Goal: Task Accomplishment & Management: Use online tool/utility

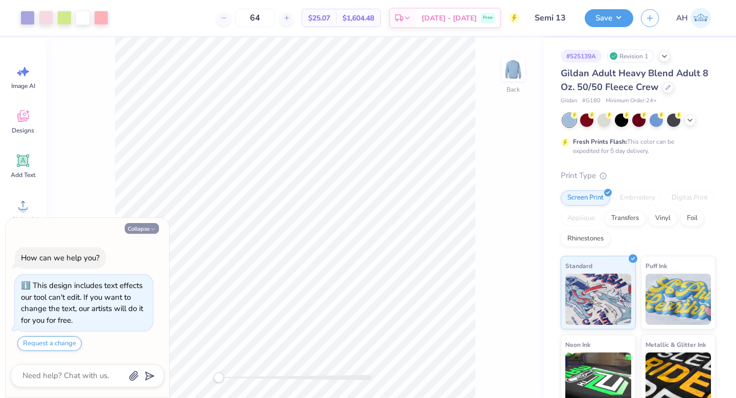
click at [130, 231] on button "Collapse" at bounding box center [142, 228] width 34 height 11
type textarea "x"
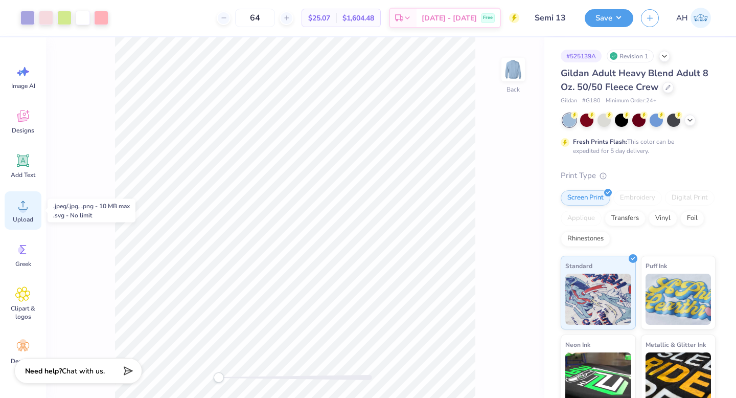
click at [29, 206] on icon at bounding box center [22, 204] width 15 height 15
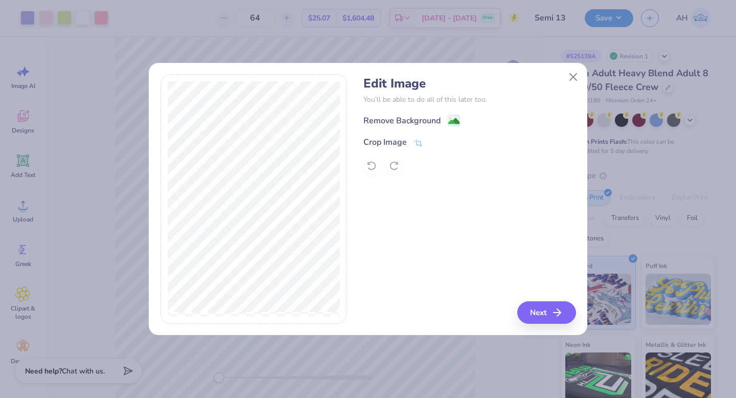
click at [463, 119] on div "Remove Background" at bounding box center [470, 120] width 212 height 13
click at [457, 121] on image at bounding box center [453, 122] width 11 height 11
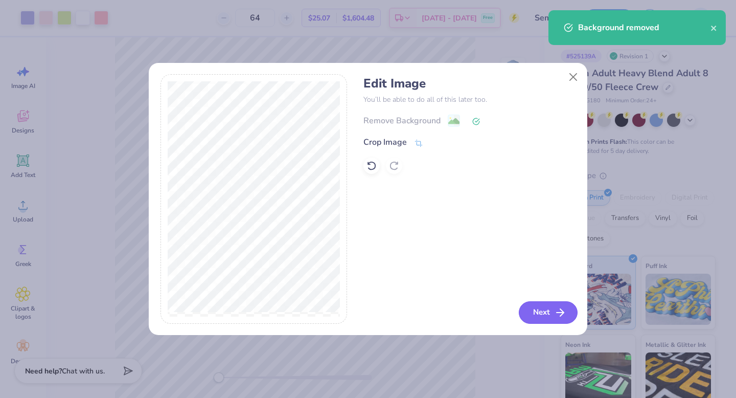
click at [536, 308] on button "Next" at bounding box center [548, 312] width 59 height 22
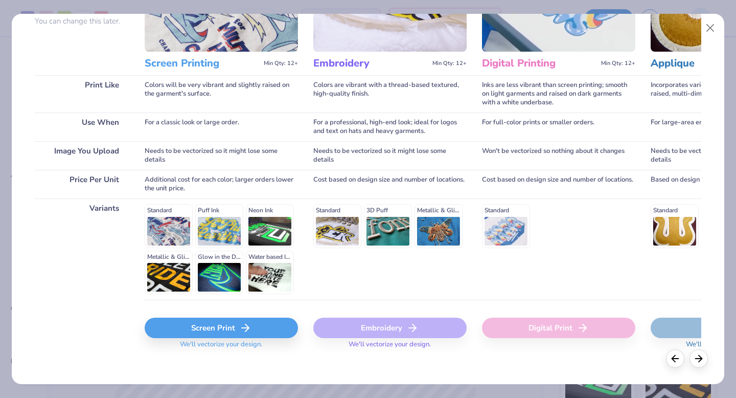
scroll to position [112, 0]
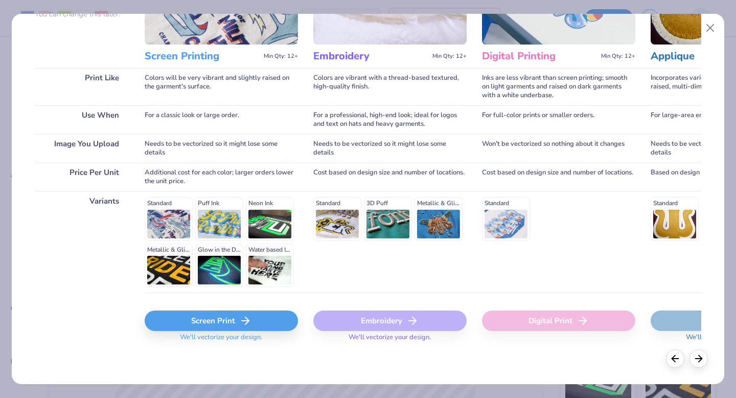
click at [177, 320] on div "Screen Print" at bounding box center [221, 320] width 153 height 20
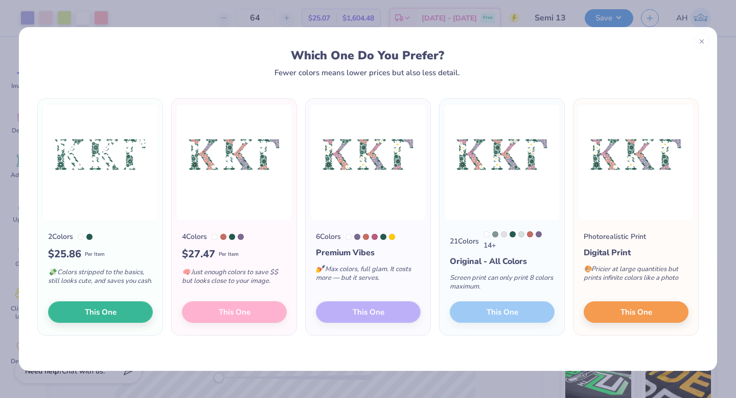
click at [362, 316] on div "6 Colors Premium Vibes 💅 Max colors, full glam. It costs more — but it serves. …" at bounding box center [368, 278] width 125 height 114
click at [351, 311] on div "6 Colors Premium Vibes 💅 Max colors, full glam. It costs more — but it serves. …" at bounding box center [368, 278] width 125 height 114
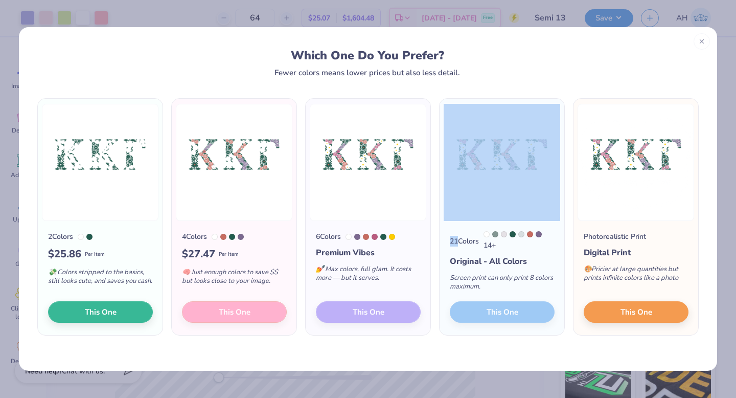
click at [351, 311] on div "6 Colors Premium Vibes 💅 Max colors, full glam. It costs more — but it serves. …" at bounding box center [368, 278] width 125 height 114
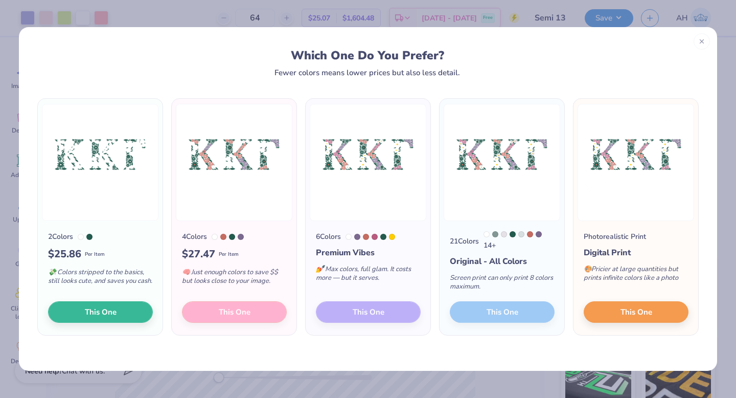
click at [351, 312] on div "6 Colors Premium Vibes 💅 Max colors, full glam. It costs more — but it serves. …" at bounding box center [368, 278] width 125 height 114
click at [509, 315] on div "21 Colors 14 + Original - All Colors Screen print can only print 8 colors maxim…" at bounding box center [502, 278] width 125 height 114
click at [405, 319] on div "6 Colors Premium Vibes 💅 Max colors, full glam. It costs more — but it serves. …" at bounding box center [368, 278] width 125 height 114
click at [255, 309] on div "4 Colors $ 27.47 Per Item 🧠 Just enough colors to save $$ but looks close to yo…" at bounding box center [234, 278] width 125 height 114
click at [700, 40] on icon at bounding box center [702, 39] width 7 height 7
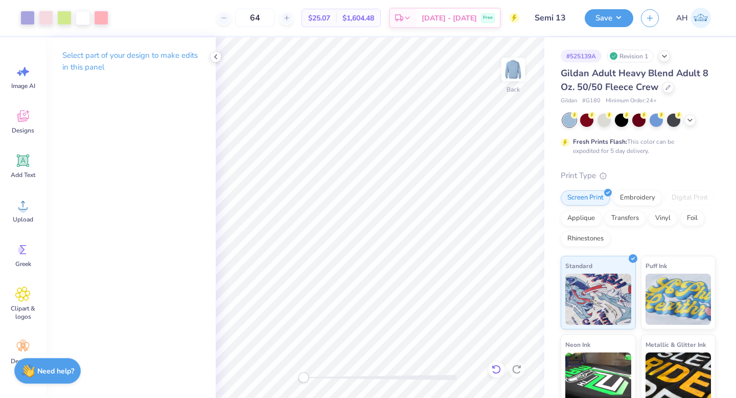
click at [494, 371] on icon at bounding box center [496, 369] width 10 height 10
click at [498, 370] on icon at bounding box center [496, 369] width 10 height 10
click at [498, 371] on icon at bounding box center [496, 369] width 10 height 10
click at [498, 372] on icon at bounding box center [496, 369] width 10 height 10
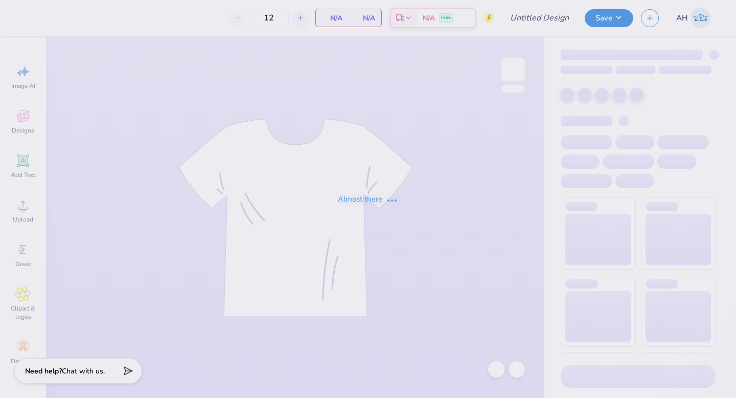
type input "Semi 14"
type input "62"
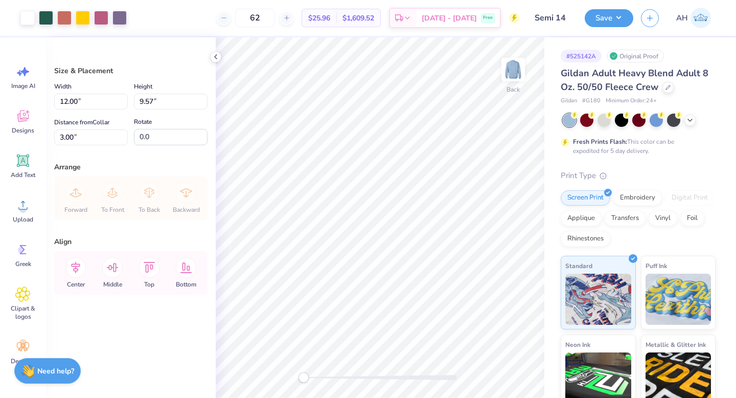
type input "3.46"
type input "2.76"
type input "3.73"
click at [47, 16] on div at bounding box center [46, 17] width 14 height 14
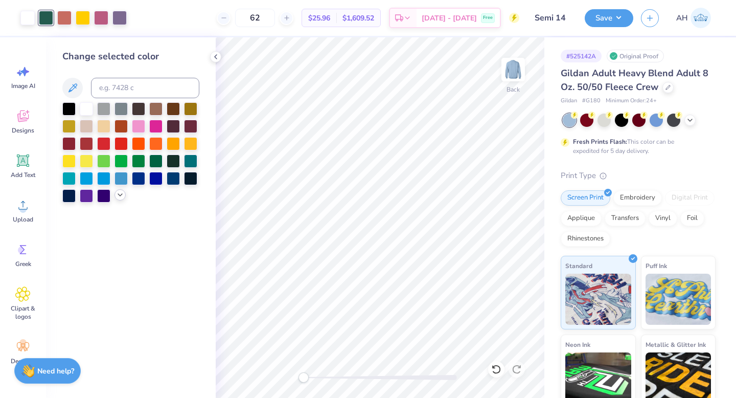
click at [117, 200] on div at bounding box center [130, 152] width 137 height 100
click at [117, 194] on icon at bounding box center [120, 195] width 8 height 8
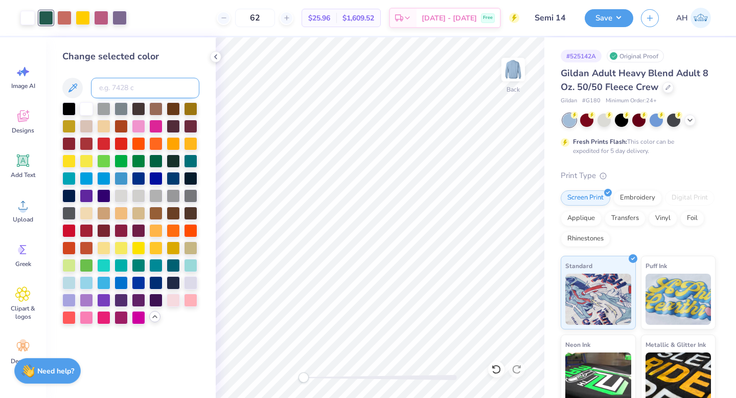
click at [121, 85] on input at bounding box center [145, 88] width 108 height 20
type input "372"
click at [62, 14] on div at bounding box center [64, 17] width 14 height 14
click at [143, 88] on input at bounding box center [145, 88] width 108 height 20
type input "705"
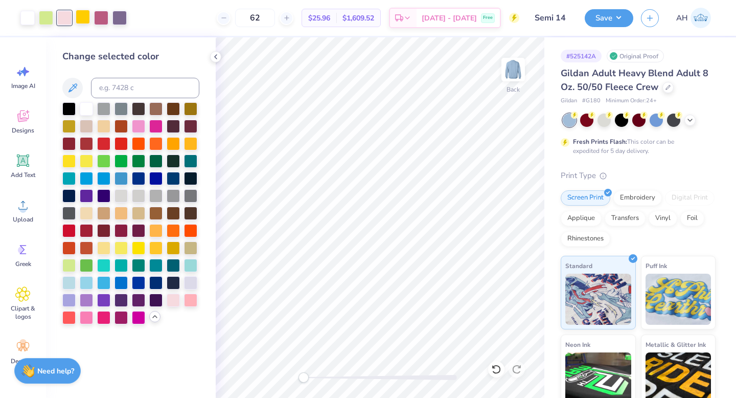
click at [82, 19] on div at bounding box center [83, 17] width 14 height 14
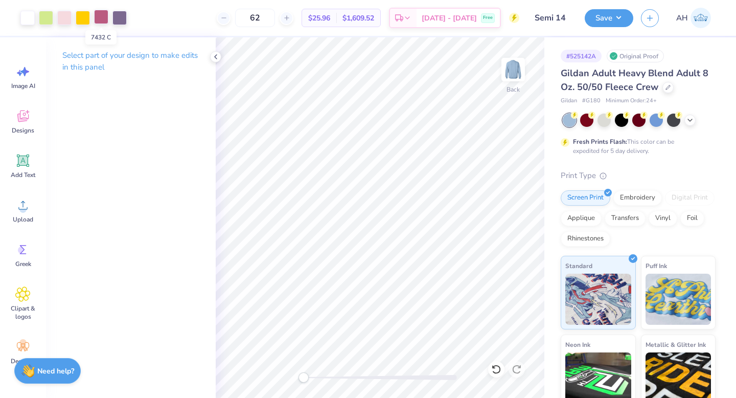
click at [106, 15] on div at bounding box center [101, 17] width 14 height 14
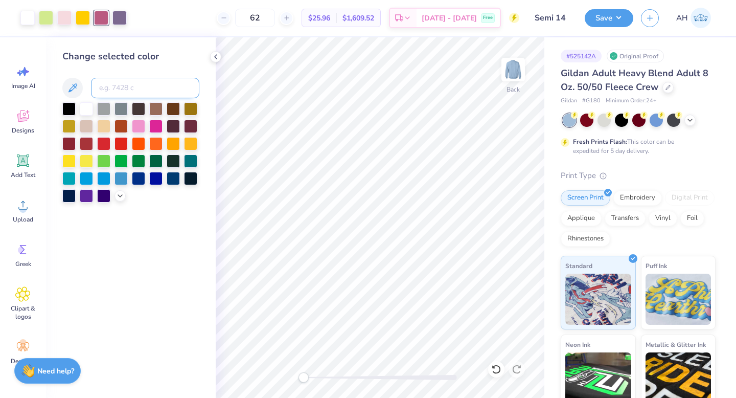
click at [118, 86] on input at bounding box center [145, 88] width 108 height 20
type input "2705"
click at [119, 18] on div at bounding box center [119, 17] width 14 height 14
click at [121, 86] on input at bounding box center [145, 88] width 108 height 20
type input "2705"
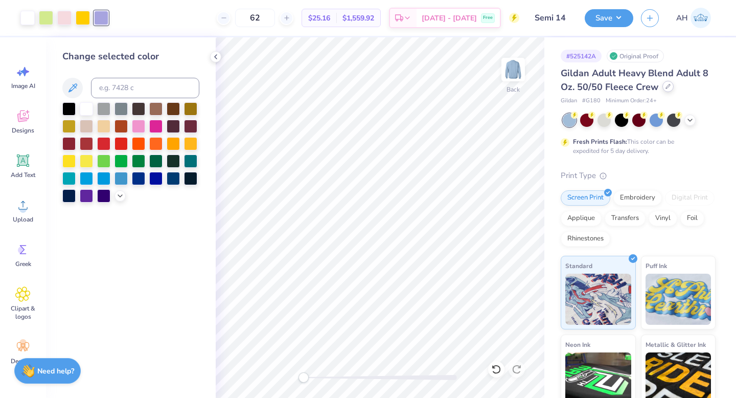
click at [666, 85] on icon at bounding box center [668, 86] width 5 height 5
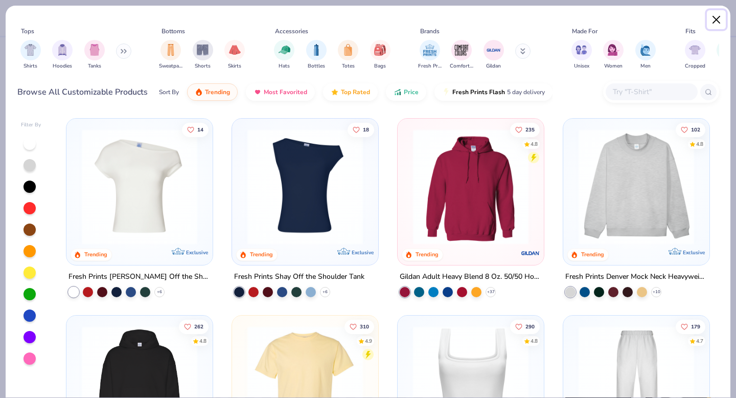
click at [722, 16] on button "Close" at bounding box center [716, 19] width 19 height 19
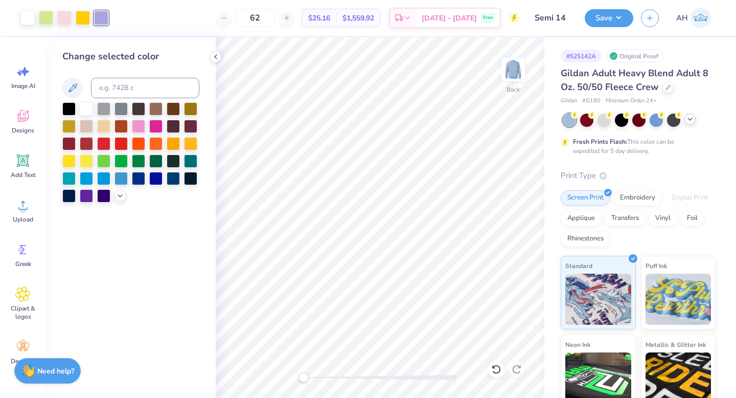
click at [689, 120] on icon at bounding box center [690, 119] width 8 height 8
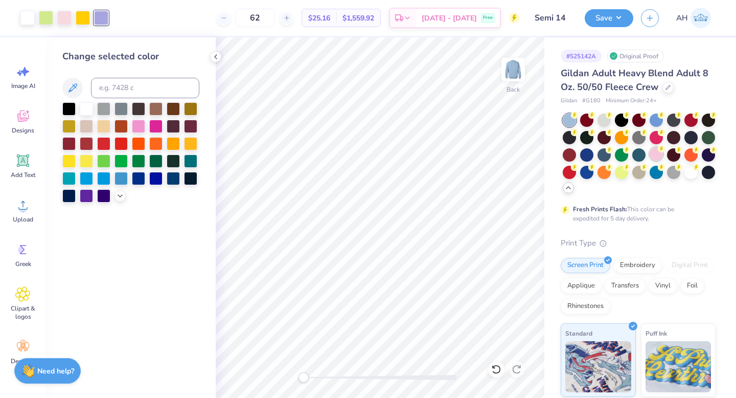
click at [654, 159] on div at bounding box center [656, 153] width 13 height 13
click at [67, 15] on div at bounding box center [64, 17] width 14 height 14
click at [125, 89] on input at bounding box center [145, 88] width 108 height 20
type input "176"
click at [511, 74] on img at bounding box center [513, 69] width 41 height 41
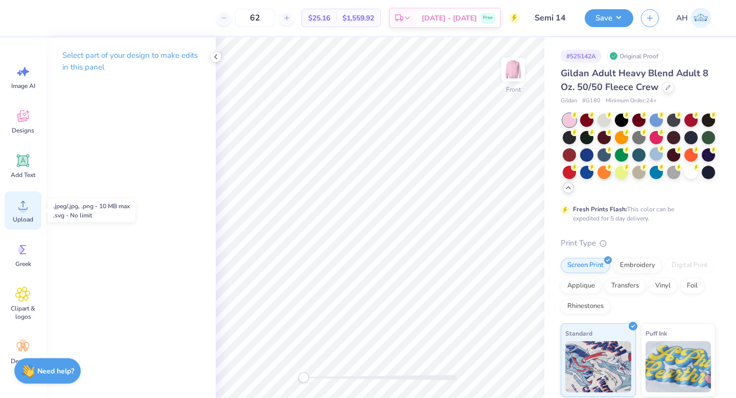
click at [22, 212] on circle at bounding box center [22, 209] width 7 height 7
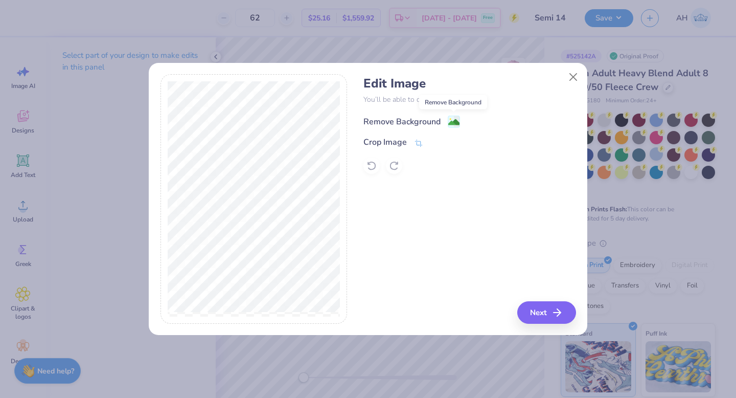
click at [458, 119] on image at bounding box center [453, 122] width 11 height 11
click at [538, 308] on button "Next" at bounding box center [548, 312] width 59 height 22
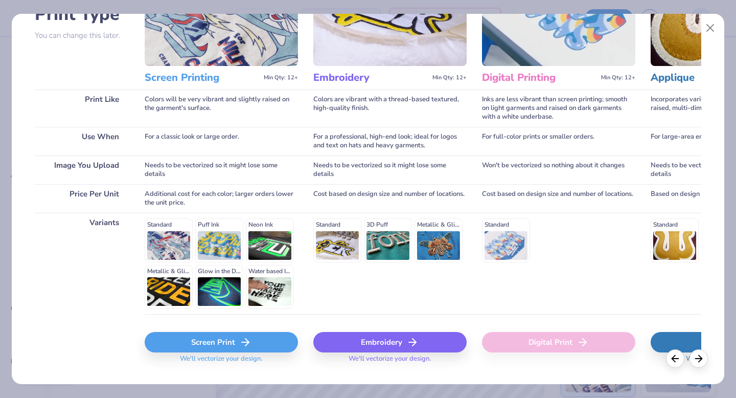
scroll to position [112, 0]
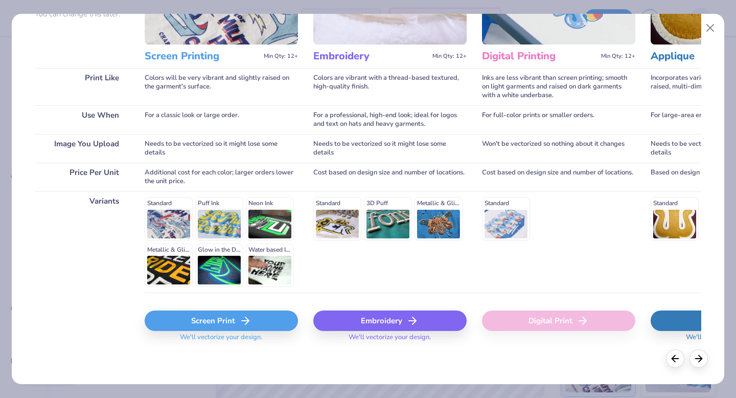
click at [253, 318] on div "Screen Print" at bounding box center [221, 320] width 153 height 20
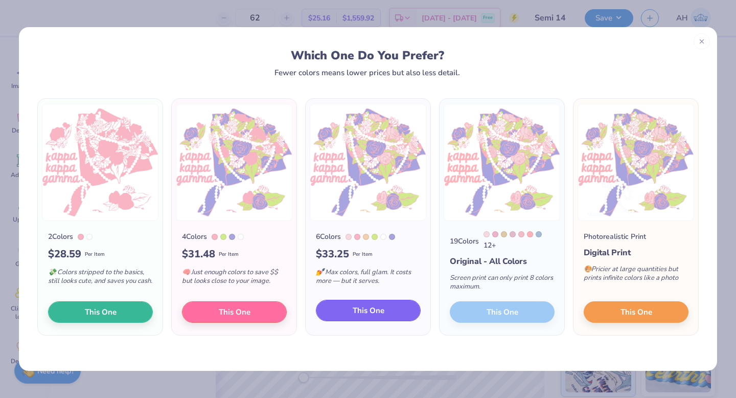
click at [363, 310] on span "This One" at bounding box center [369, 311] width 32 height 12
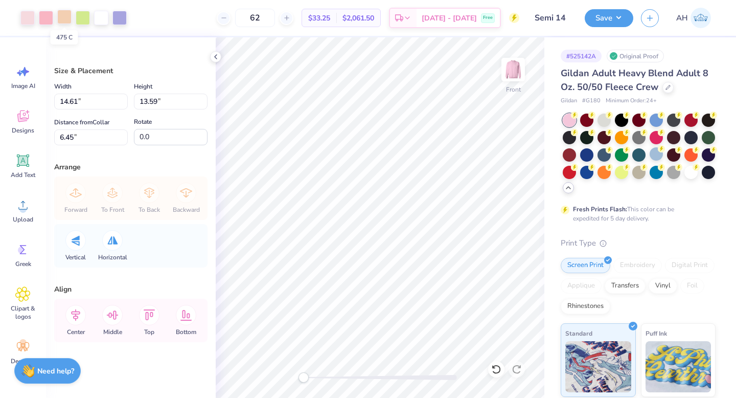
click at [65, 17] on div at bounding box center [64, 17] width 14 height 14
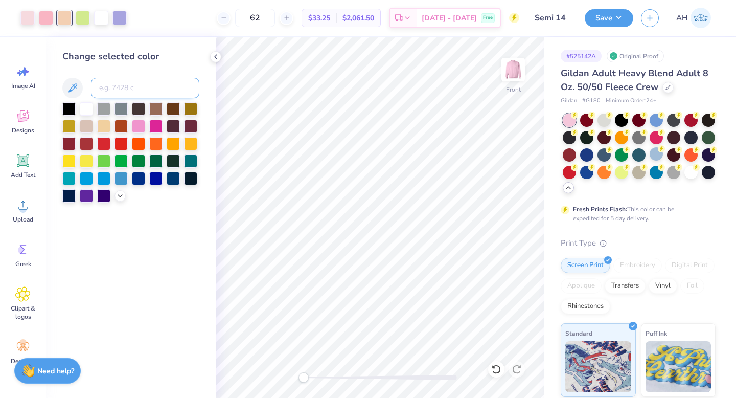
click at [126, 87] on input at bounding box center [145, 88] width 108 height 20
type input "707"
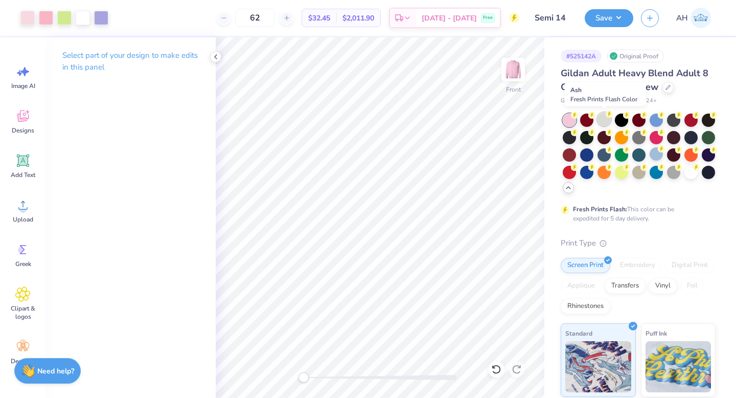
click at [602, 119] on div at bounding box center [604, 118] width 13 height 13
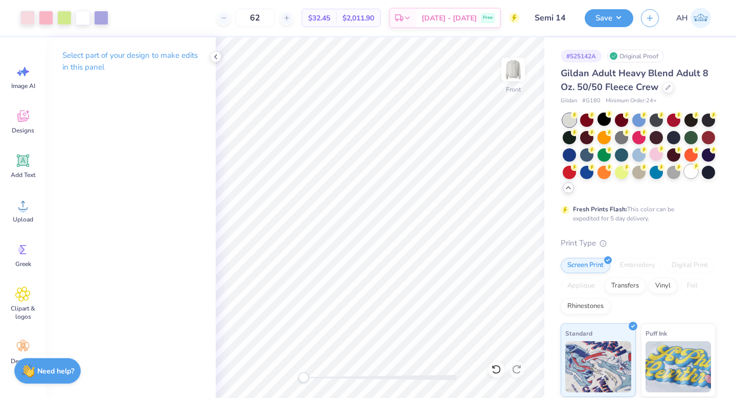
click at [695, 172] on div at bounding box center [691, 171] width 13 height 13
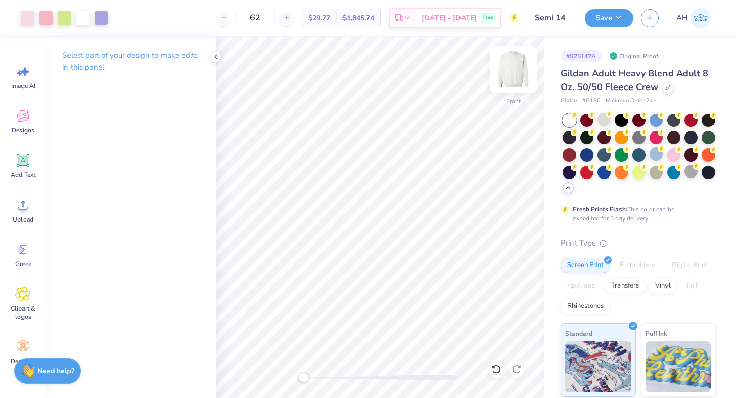
click at [511, 67] on img at bounding box center [513, 69] width 41 height 41
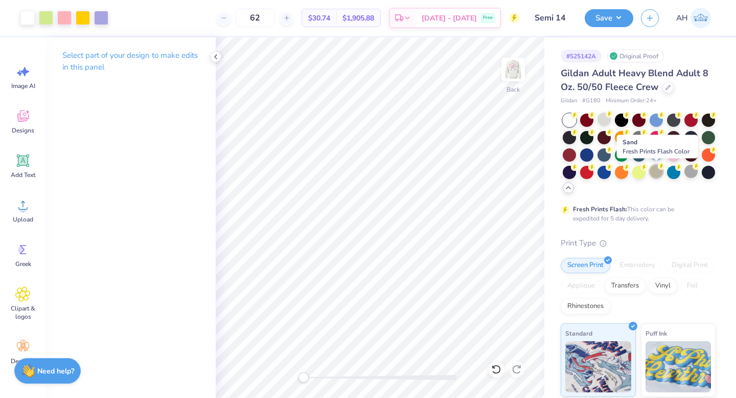
click at [658, 172] on div at bounding box center [656, 171] width 13 height 13
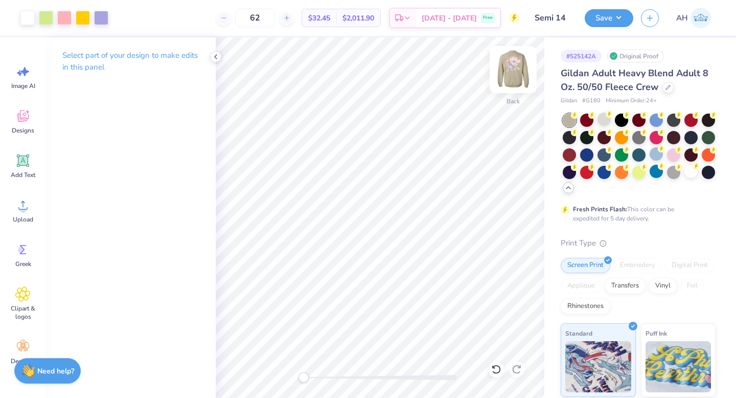
click at [515, 67] on img at bounding box center [513, 69] width 41 height 41
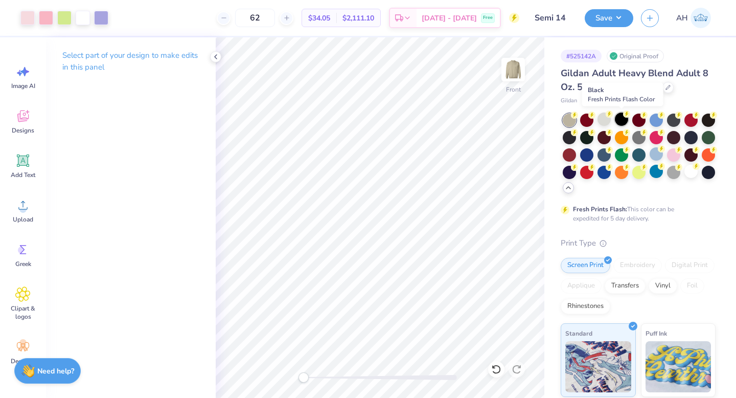
click at [623, 120] on div at bounding box center [621, 118] width 13 height 13
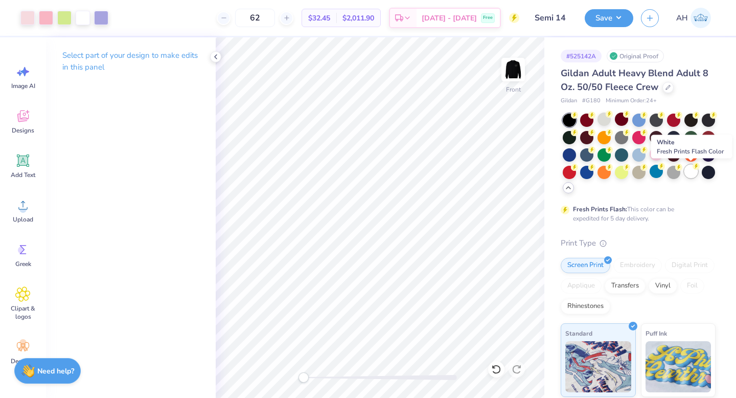
click at [690, 172] on div at bounding box center [691, 171] width 13 height 13
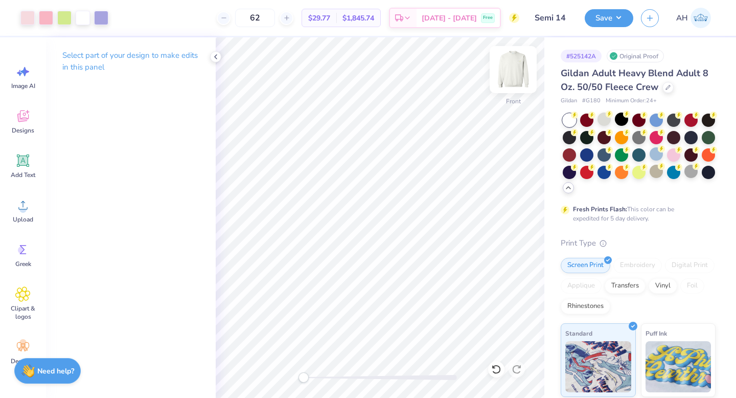
click at [507, 74] on img at bounding box center [513, 69] width 41 height 41
click at [82, 17] on div at bounding box center [83, 17] width 14 height 14
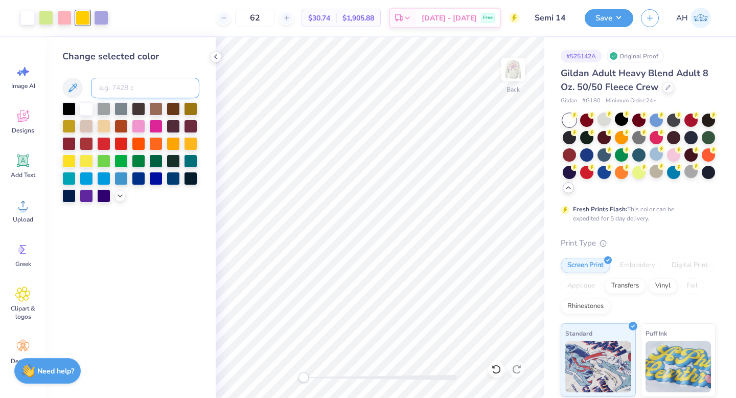
click at [124, 88] on input at bounding box center [145, 88] width 108 height 20
type input "372"
click at [515, 69] on img at bounding box center [513, 69] width 41 height 41
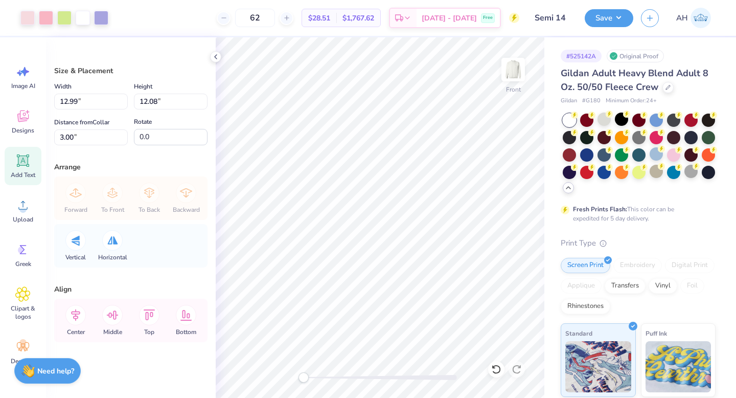
click at [25, 170] on div "Add Text" at bounding box center [23, 166] width 37 height 38
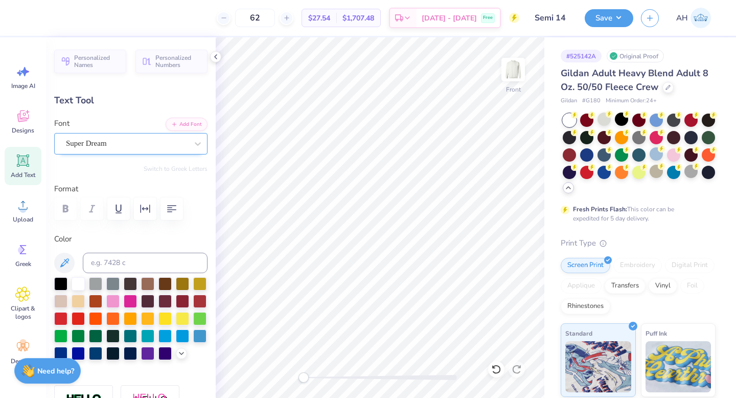
click at [108, 142] on div "Super Dream" at bounding box center [127, 144] width 124 height 16
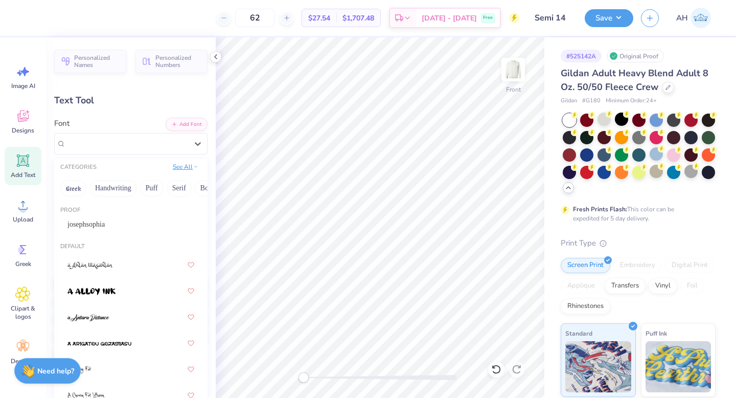
click at [191, 169] on button "See All" at bounding box center [186, 167] width 32 height 10
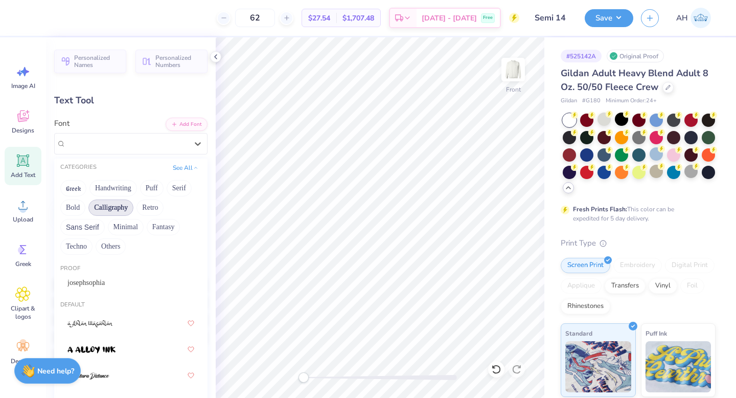
click at [104, 211] on button "Calligraphy" at bounding box center [110, 207] width 45 height 16
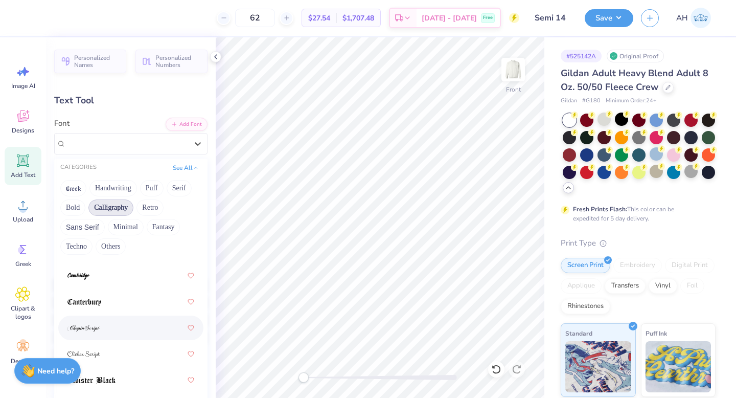
scroll to position [193, 0]
click at [83, 279] on img at bounding box center [78, 276] width 22 height 7
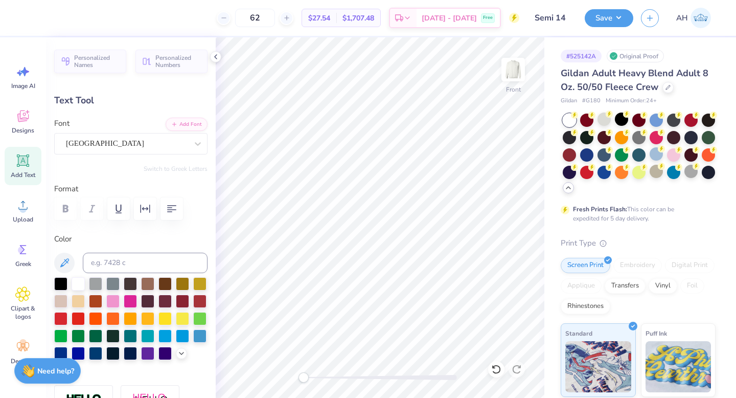
scroll to position [0, 2]
type textarea "Semi formal 2025"
type input "14.61"
type input "2.79"
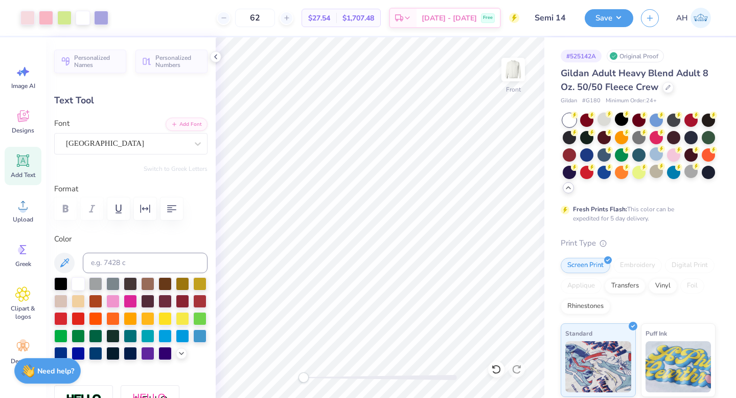
type input "11.85"
type input "10.12"
type input "1.93"
type input "18.17"
click at [159, 143] on div "[GEOGRAPHIC_DATA]" at bounding box center [127, 144] width 124 height 16
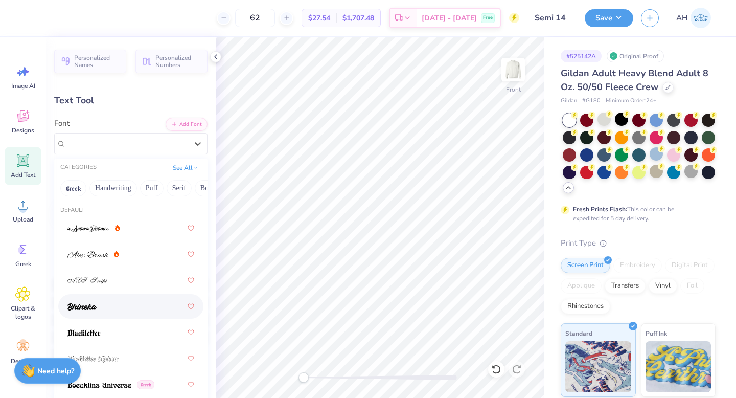
click at [119, 308] on div at bounding box center [130, 306] width 127 height 18
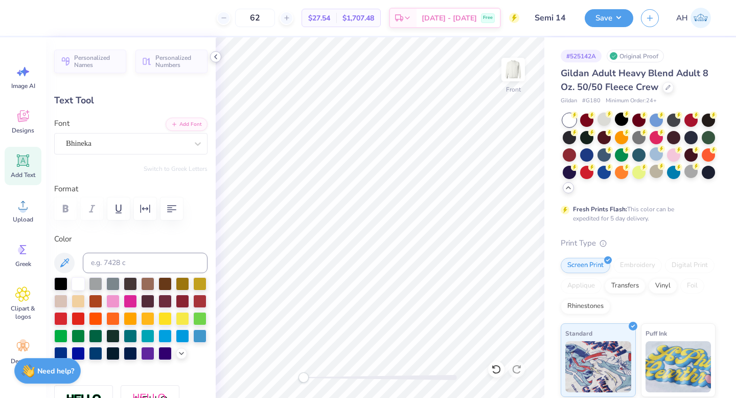
click at [217, 55] on icon at bounding box center [216, 57] width 8 height 8
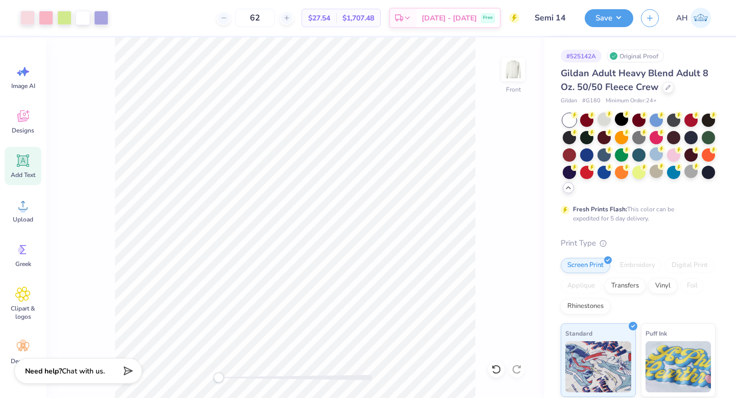
type input "15.08"
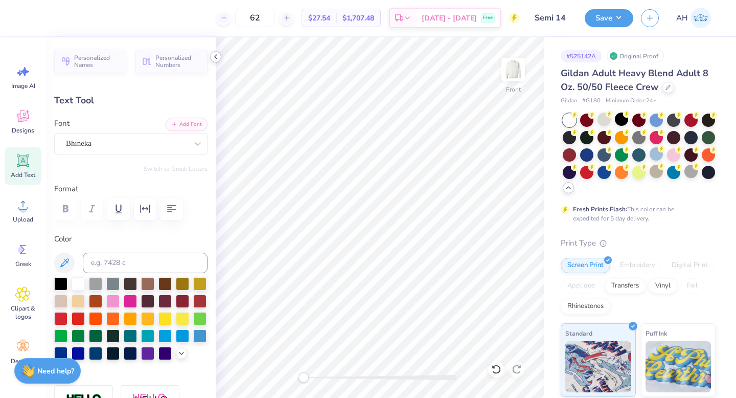
click at [215, 53] on icon at bounding box center [216, 57] width 8 height 8
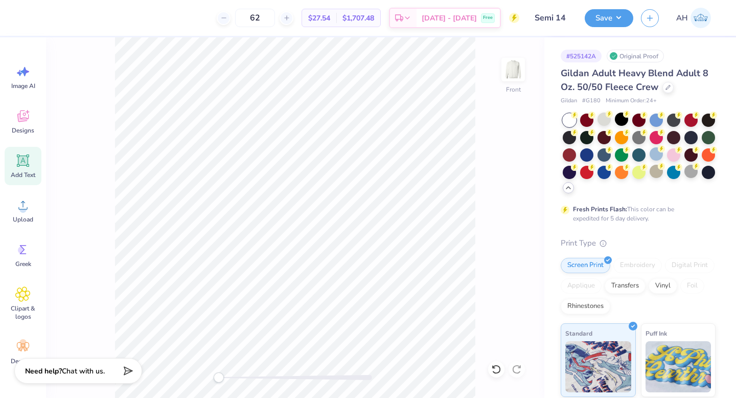
click at [113, 134] on div "Front" at bounding box center [295, 217] width 499 height 361
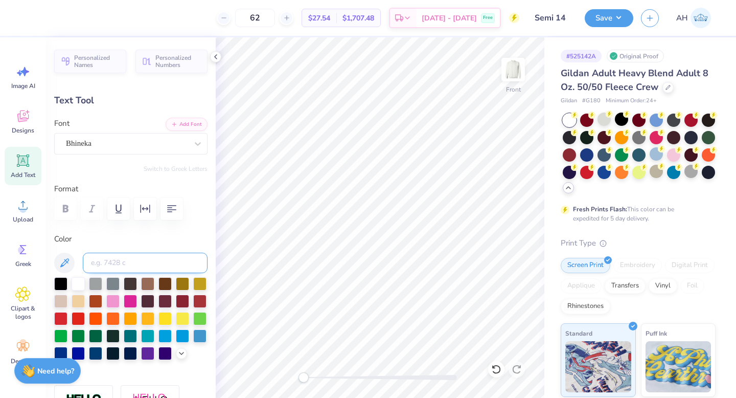
click at [127, 263] on input at bounding box center [145, 263] width 125 height 20
type input "707"
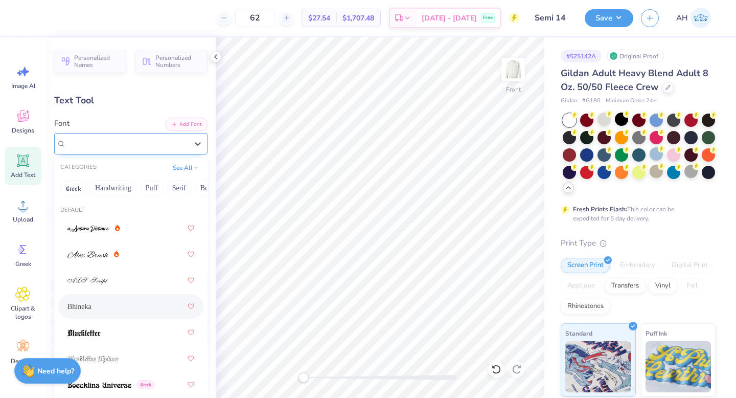
click at [175, 143] on div "Bhineka" at bounding box center [127, 144] width 124 height 16
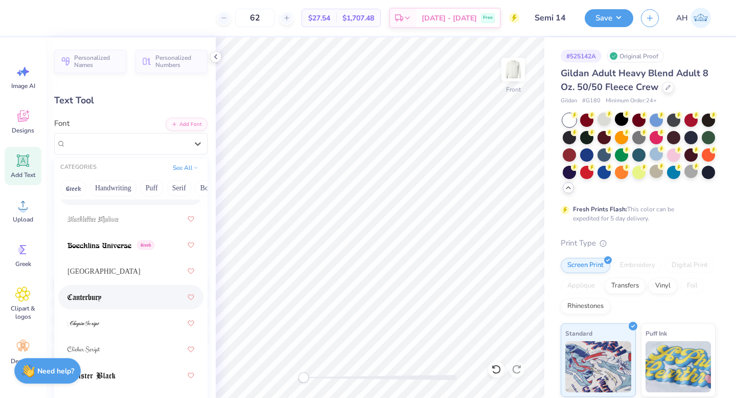
scroll to position [142, 0]
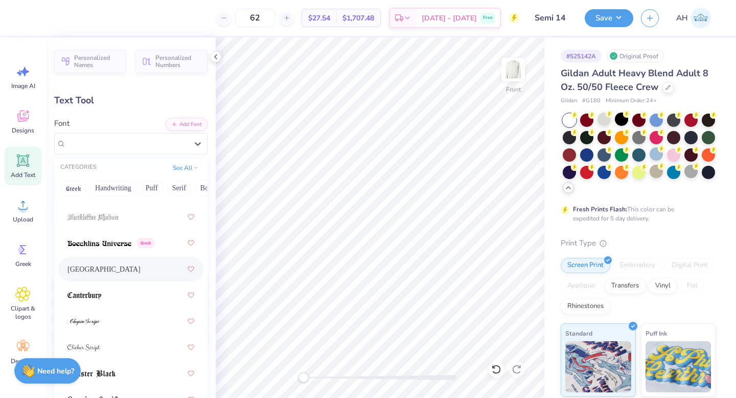
click at [108, 273] on div "[GEOGRAPHIC_DATA]" at bounding box center [130, 269] width 127 height 18
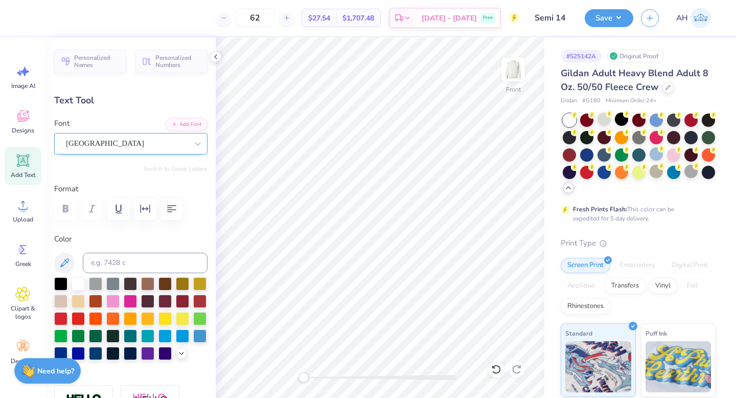
click at [131, 152] on div "[GEOGRAPHIC_DATA]" at bounding box center [130, 143] width 153 height 21
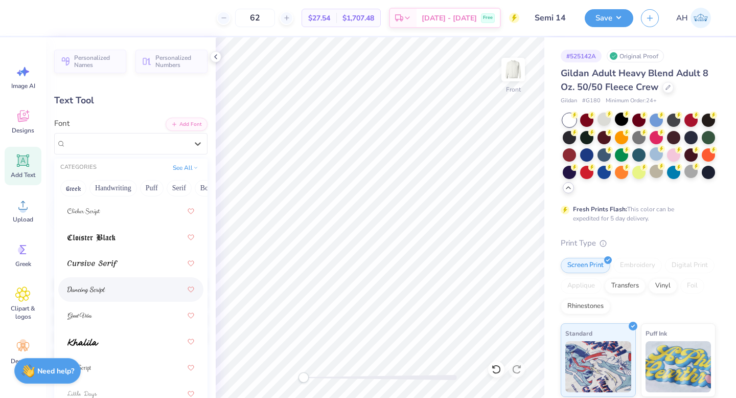
scroll to position [281, 0]
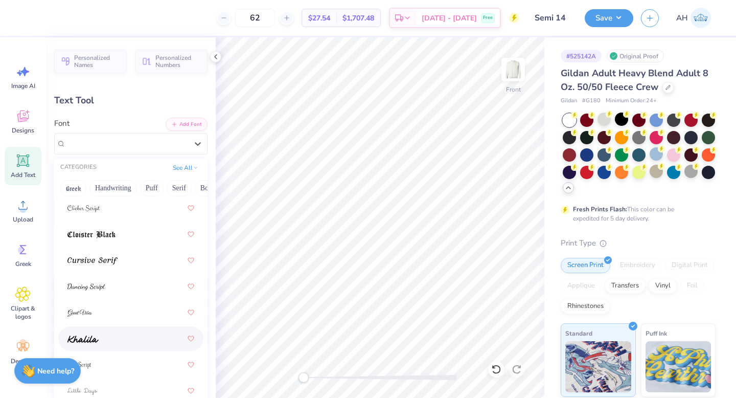
click at [101, 336] on div at bounding box center [130, 338] width 127 height 18
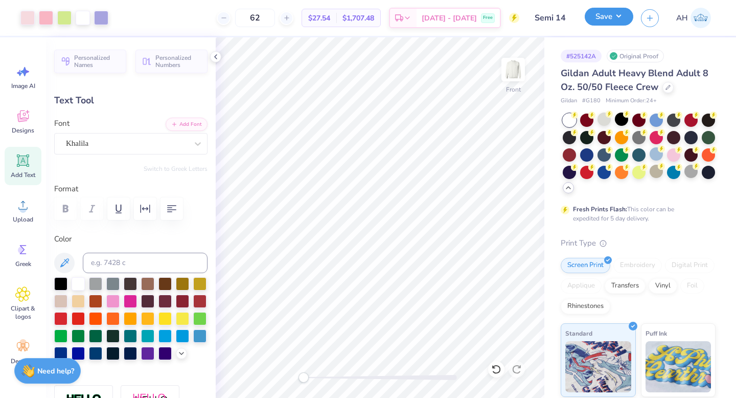
click at [605, 17] on button "Save" at bounding box center [609, 17] width 49 height 18
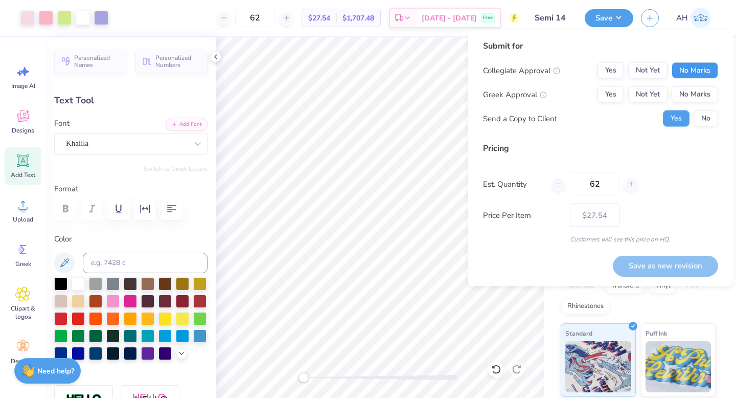
click at [680, 70] on button "No Marks" at bounding box center [695, 70] width 47 height 16
click at [609, 99] on button "Yes" at bounding box center [611, 94] width 27 height 16
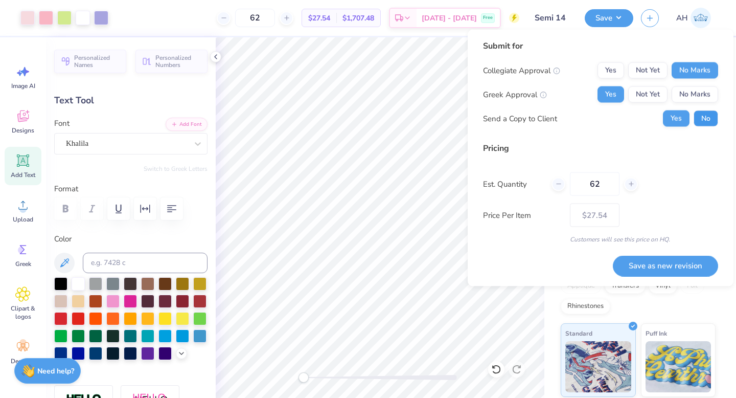
click at [712, 115] on button "No" at bounding box center [706, 118] width 25 height 16
click at [670, 257] on button "Save as new revision" at bounding box center [665, 265] width 105 height 21
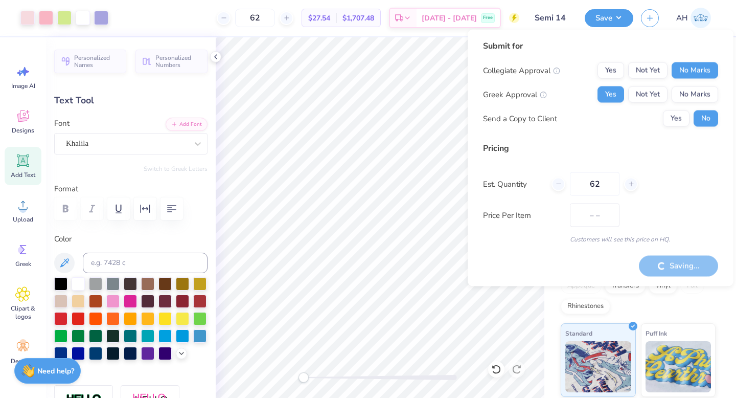
type input "$27.54"
